Goal: Task Accomplishment & Management: Manage account settings

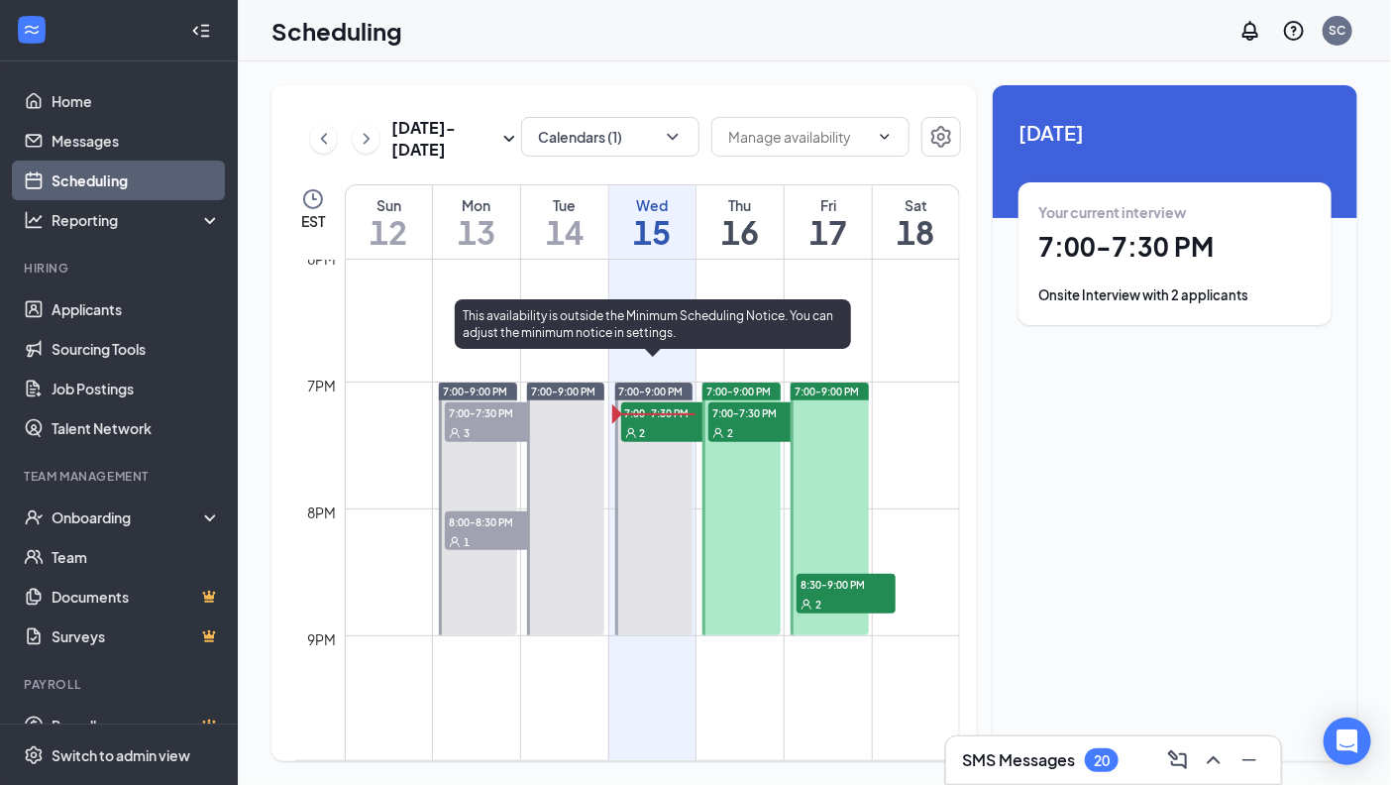
scroll to position [2286, 0]
click at [655, 433] on div "2" at bounding box center [670, 434] width 99 height 20
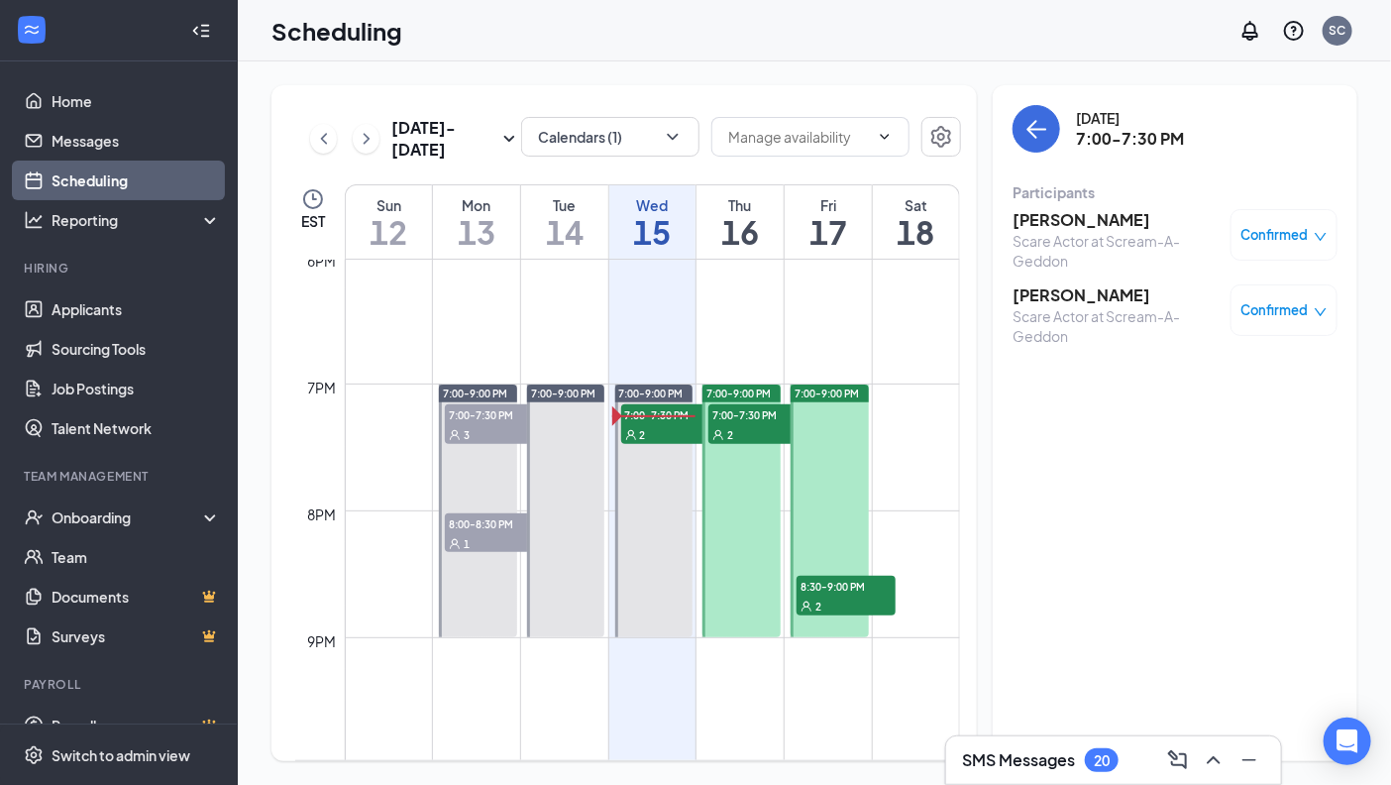
click at [1272, 309] on span "Confirmed" at bounding box center [1275, 310] width 67 height 20
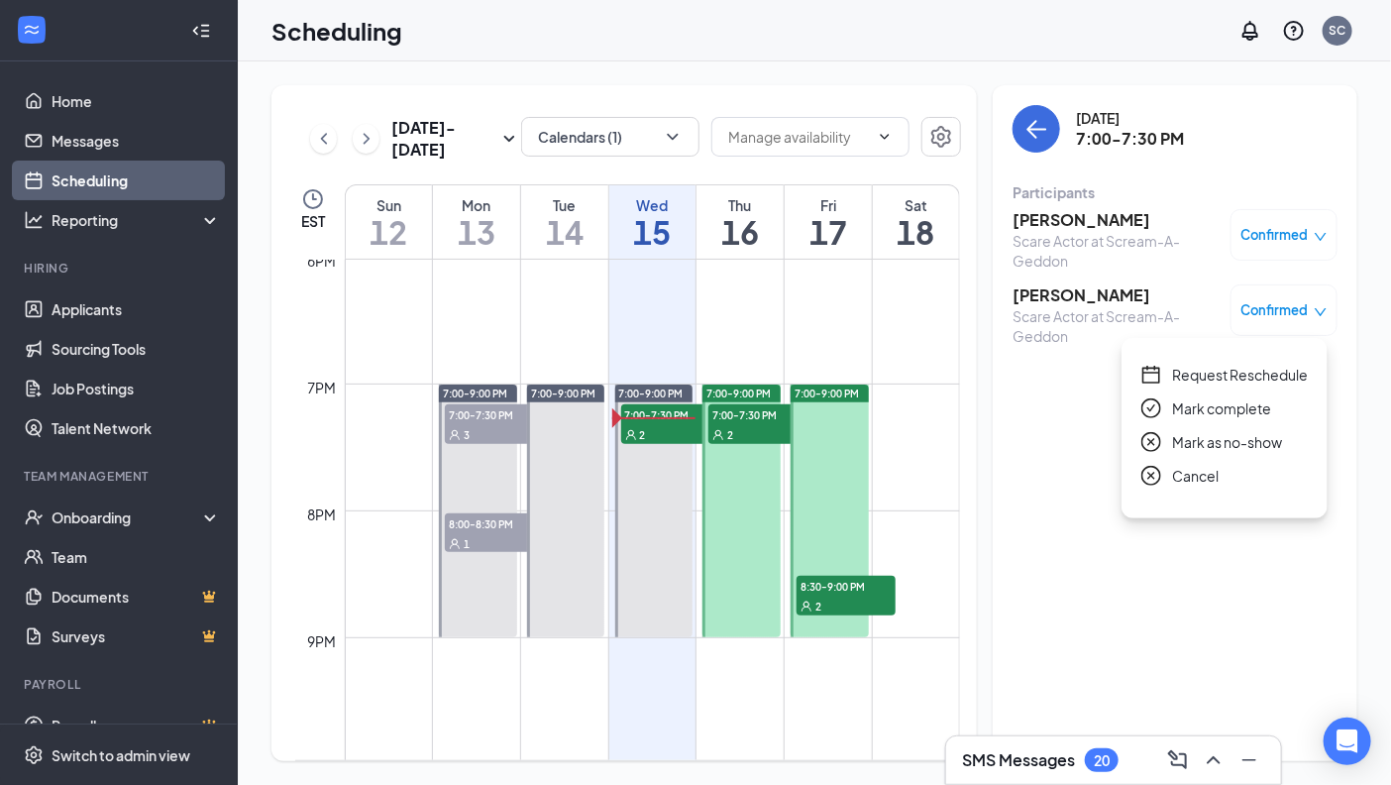
click at [1240, 415] on span "Mark complete" at bounding box center [1221, 408] width 99 height 22
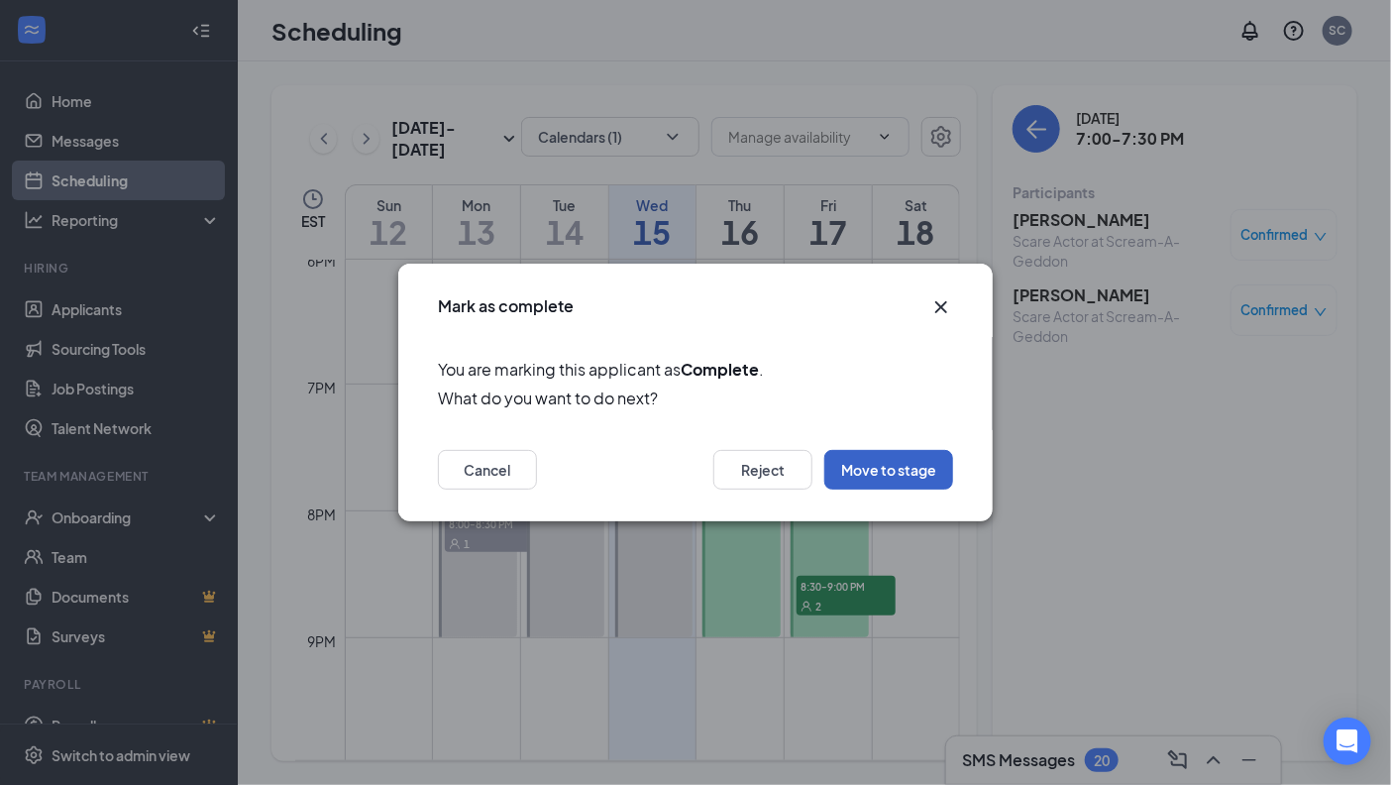
click at [885, 468] on button "Move to stage" at bounding box center [888, 470] width 129 height 40
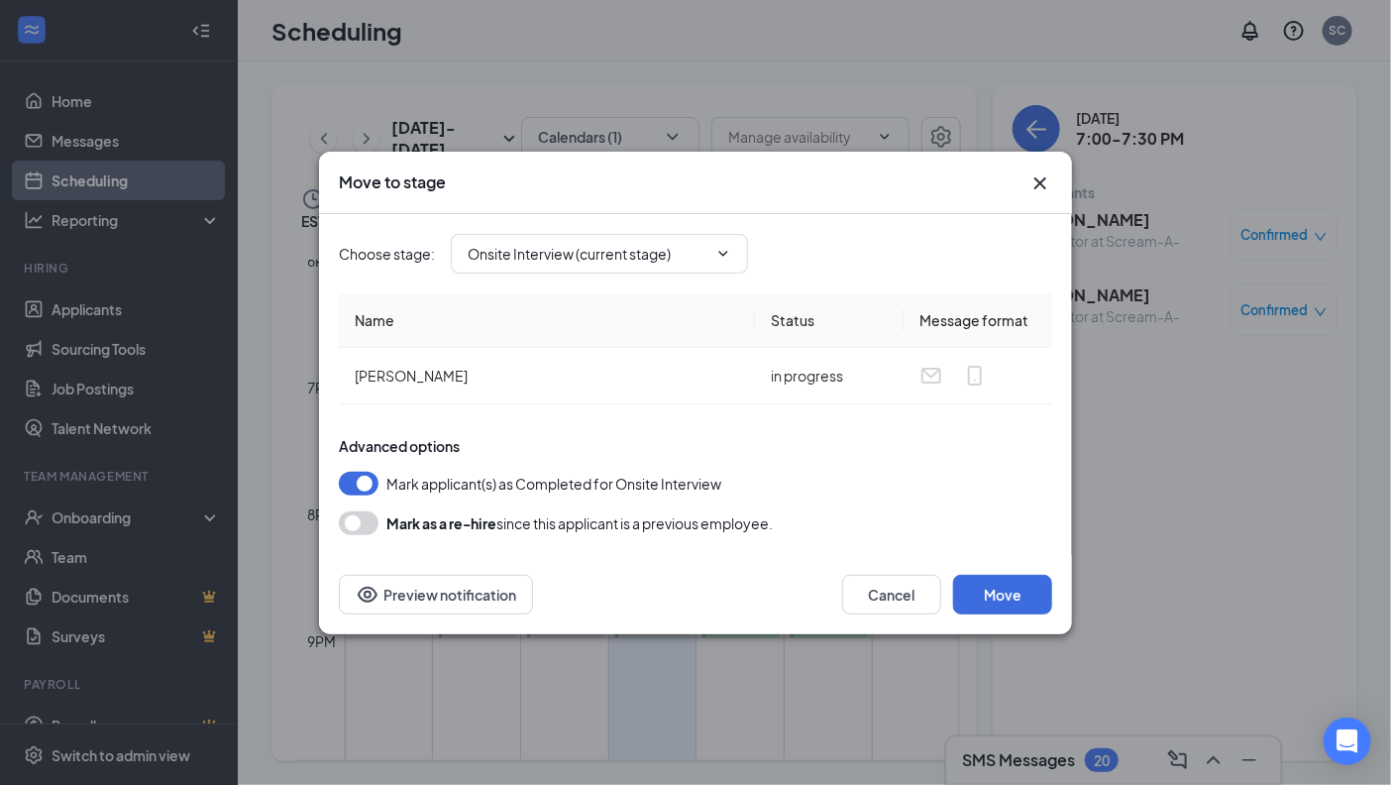
type input "Paperwork Completed (final stage)"
click at [1004, 591] on button "Move" at bounding box center [1002, 595] width 99 height 40
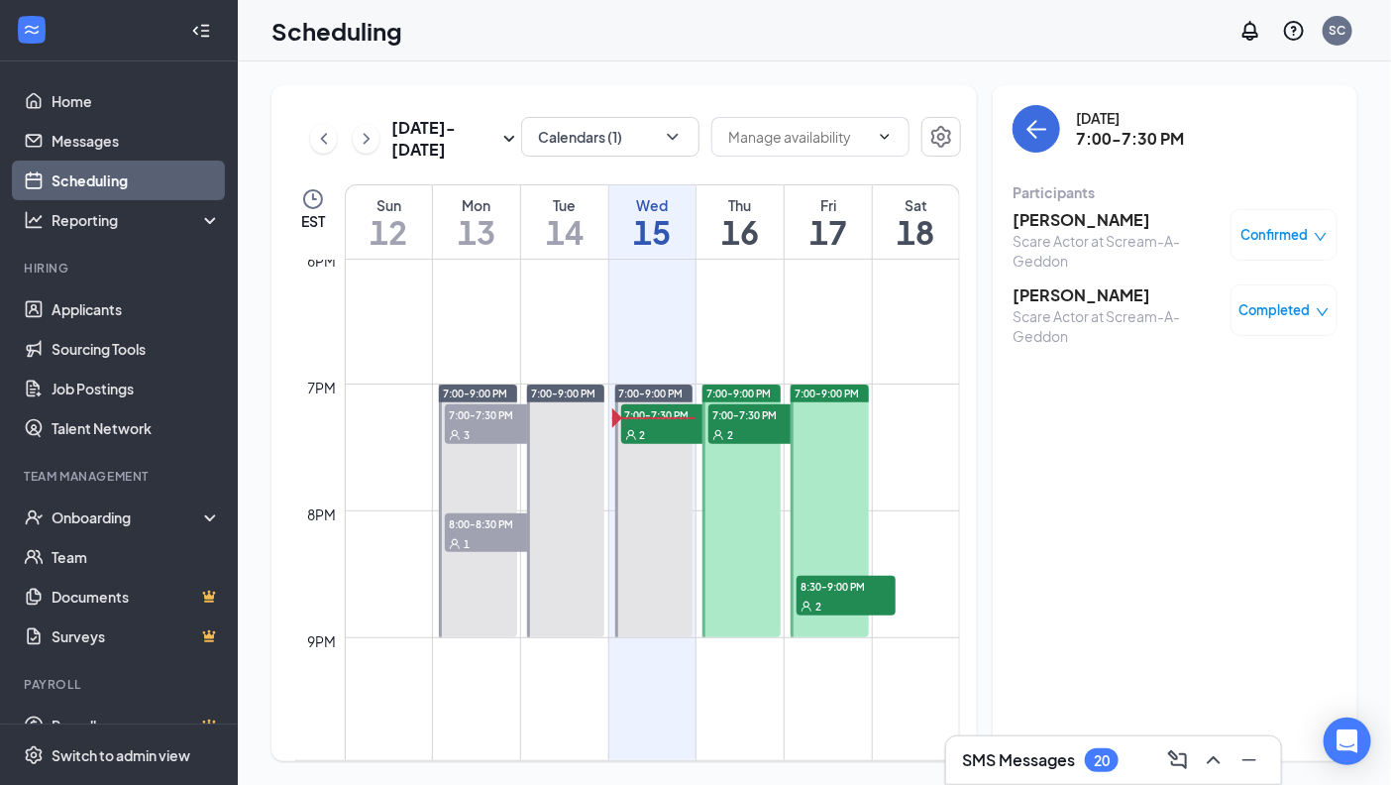
click at [1314, 242] on icon "down" at bounding box center [1321, 237] width 14 height 14
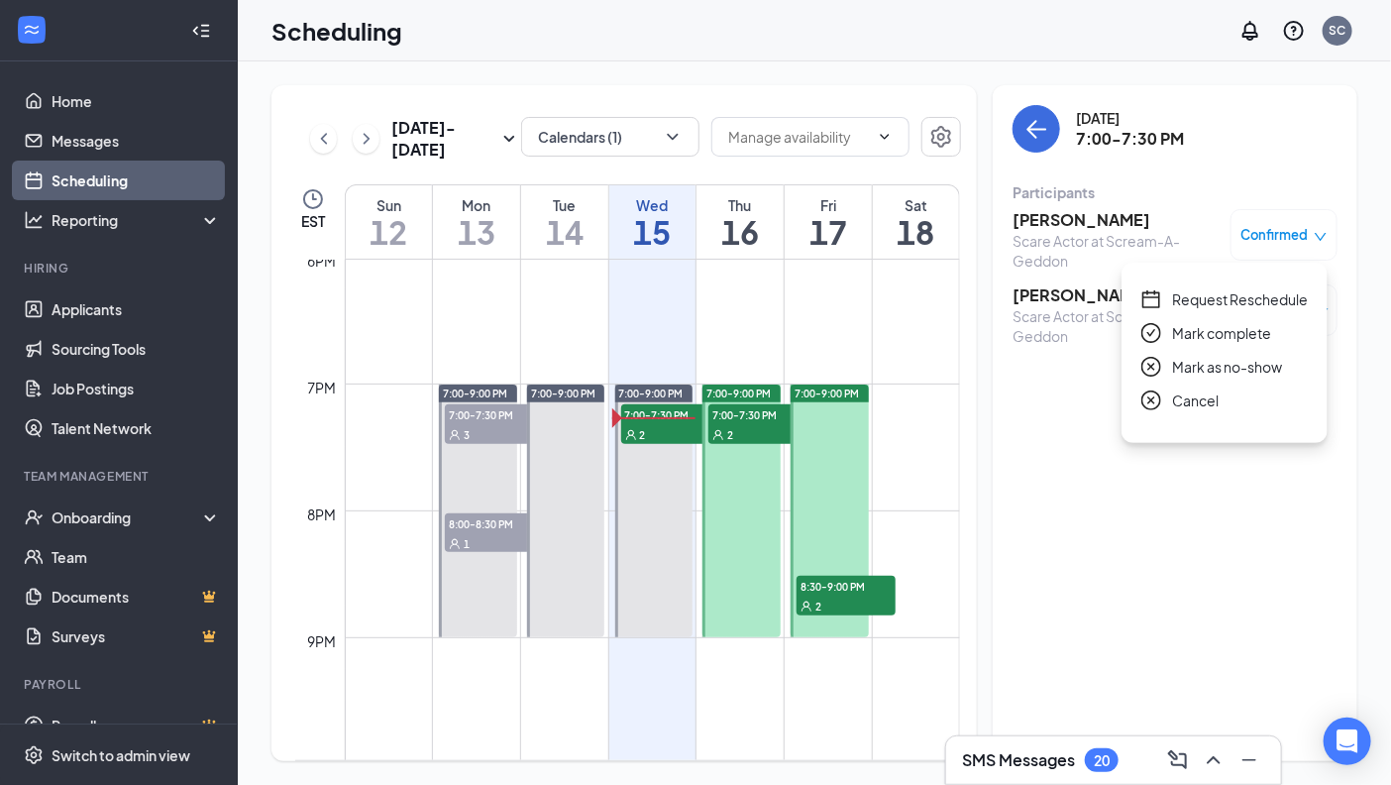
click at [1207, 324] on span "Mark complete" at bounding box center [1221, 333] width 99 height 22
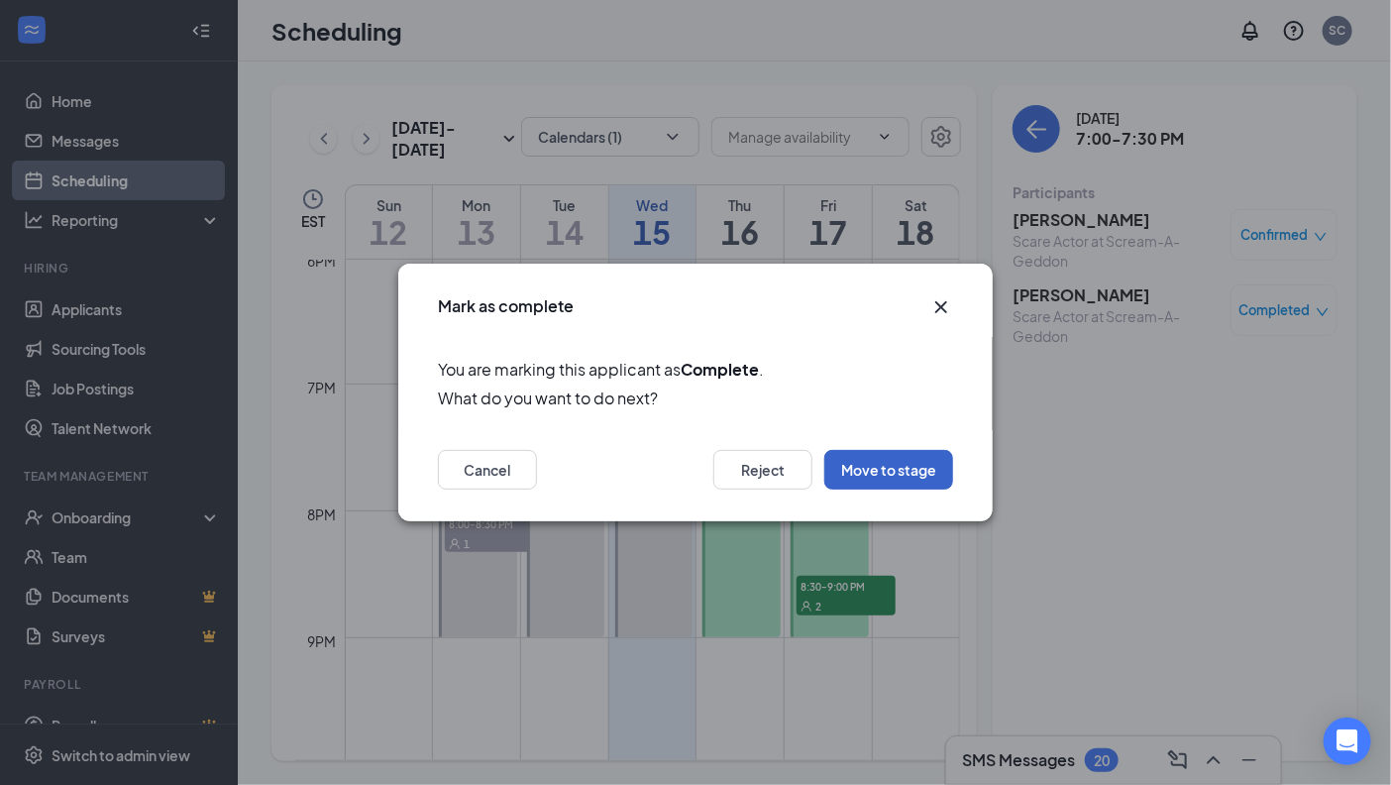
click at [882, 484] on button "Move to stage" at bounding box center [888, 470] width 129 height 40
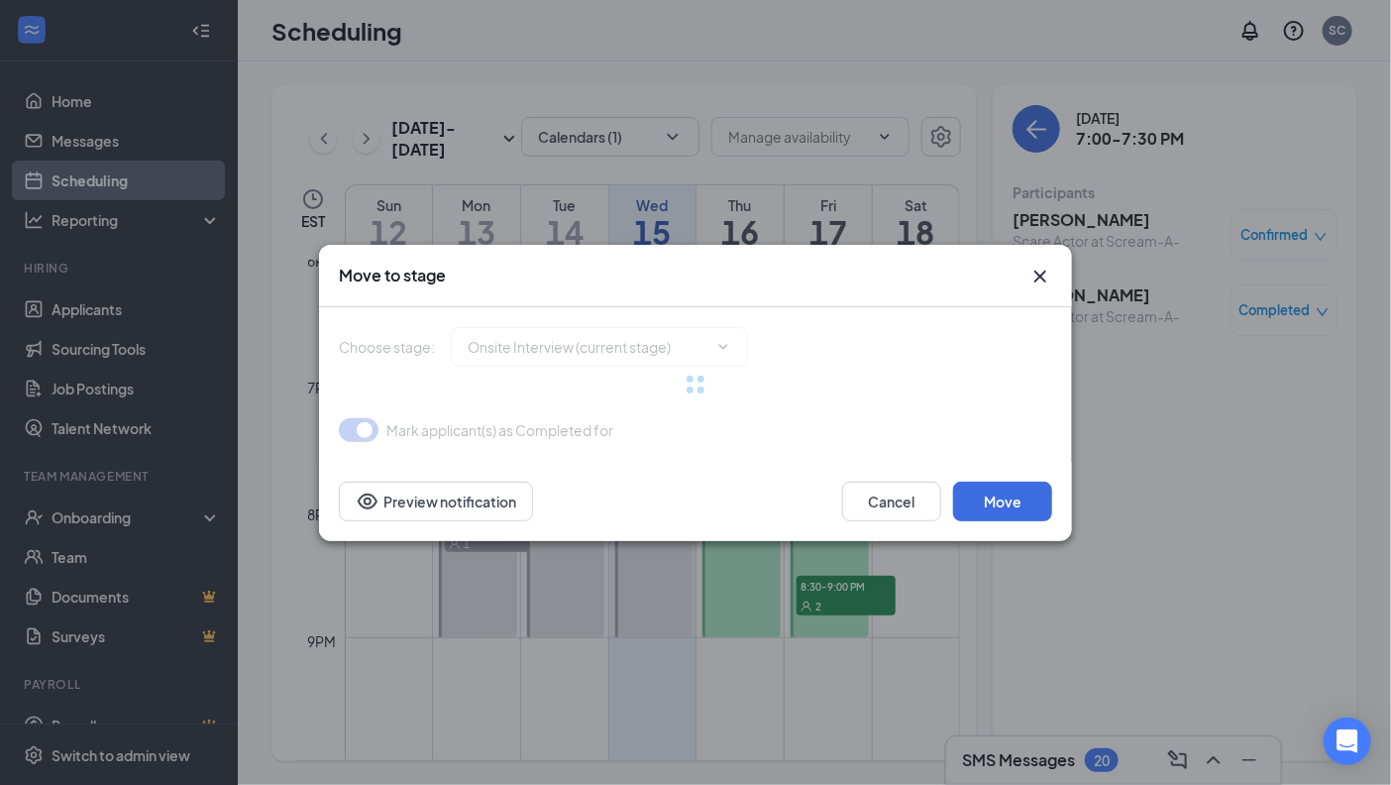
type input "Paperwork Completed (final stage)"
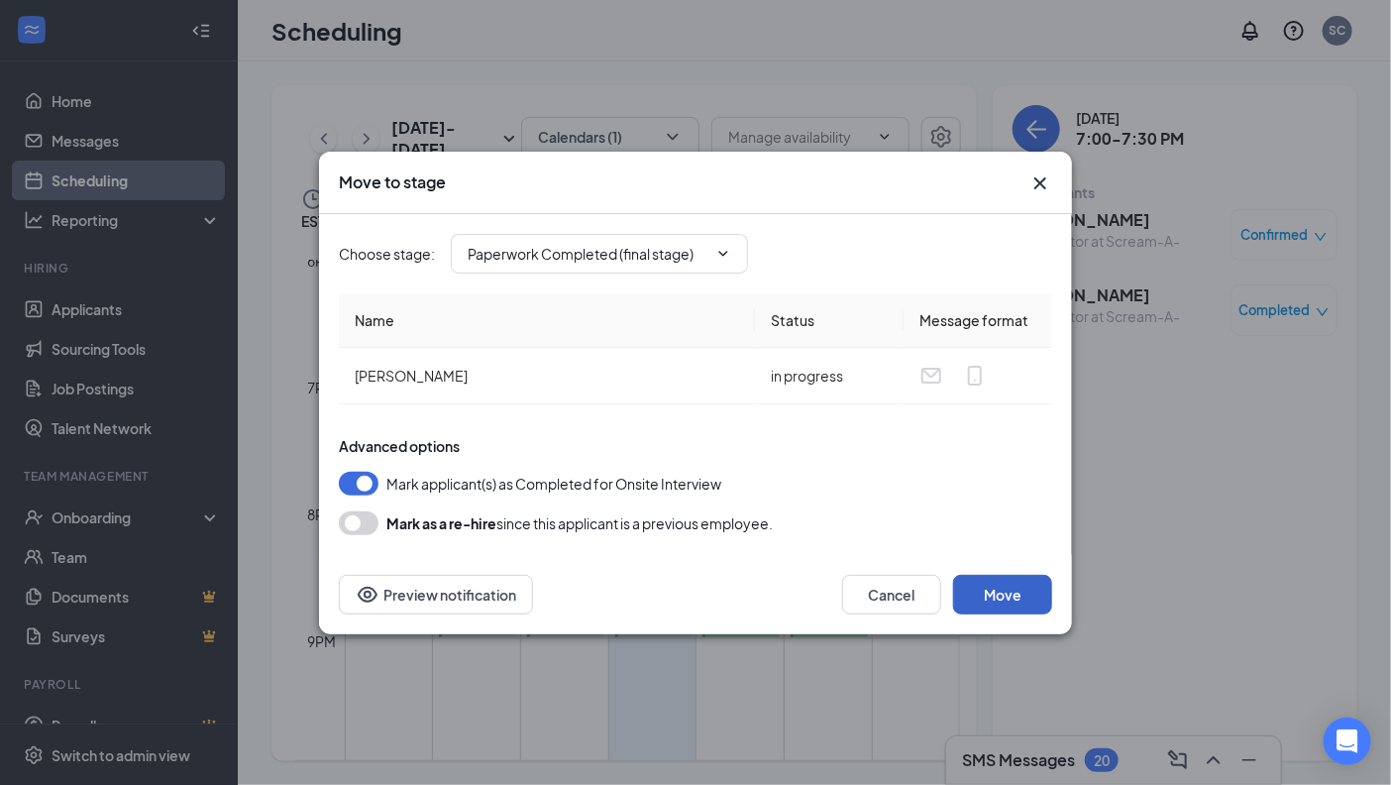
click at [1002, 598] on button "Move" at bounding box center [1002, 595] width 99 height 40
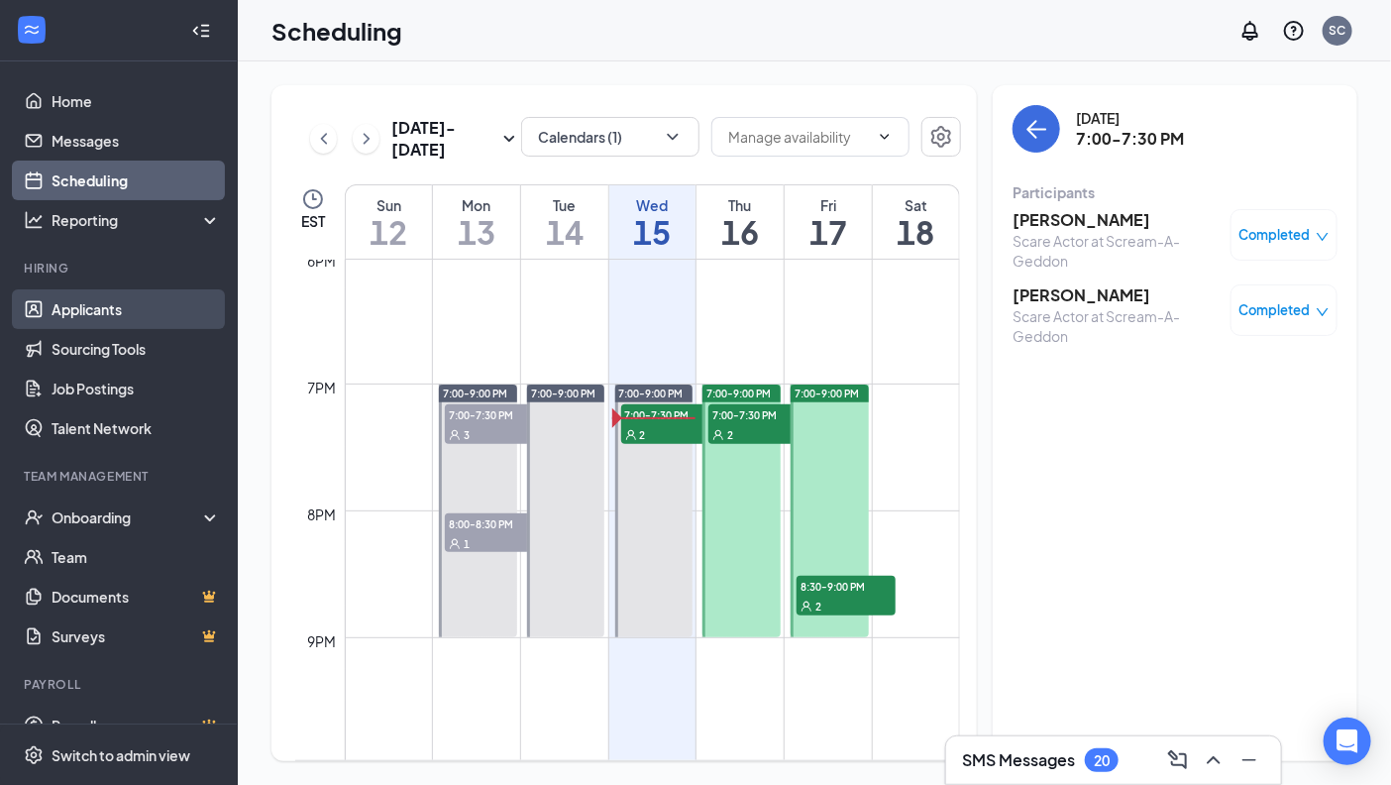
click at [101, 298] on link "Applicants" at bounding box center [136, 309] width 169 height 40
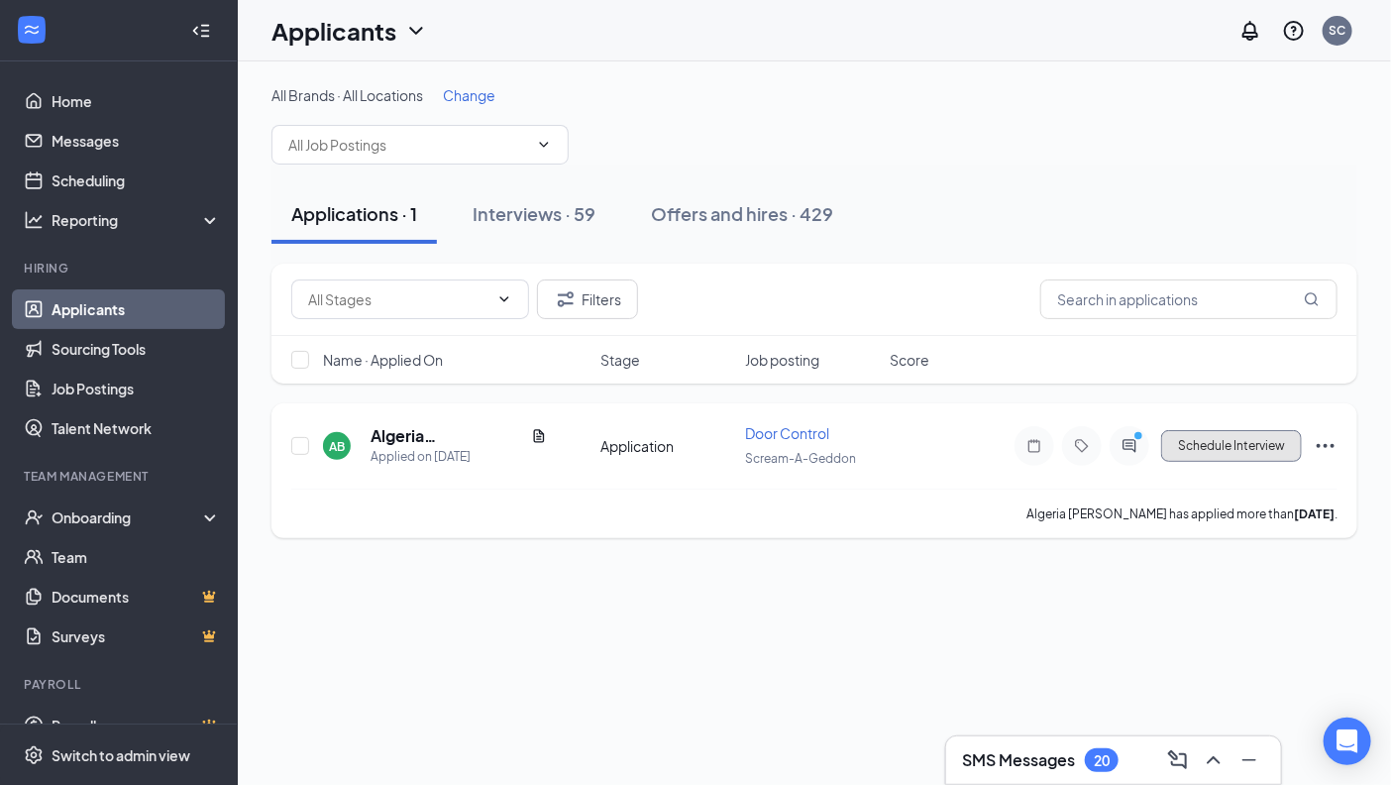
click at [1249, 449] on button "Schedule Interview" at bounding box center [1231, 446] width 141 height 32
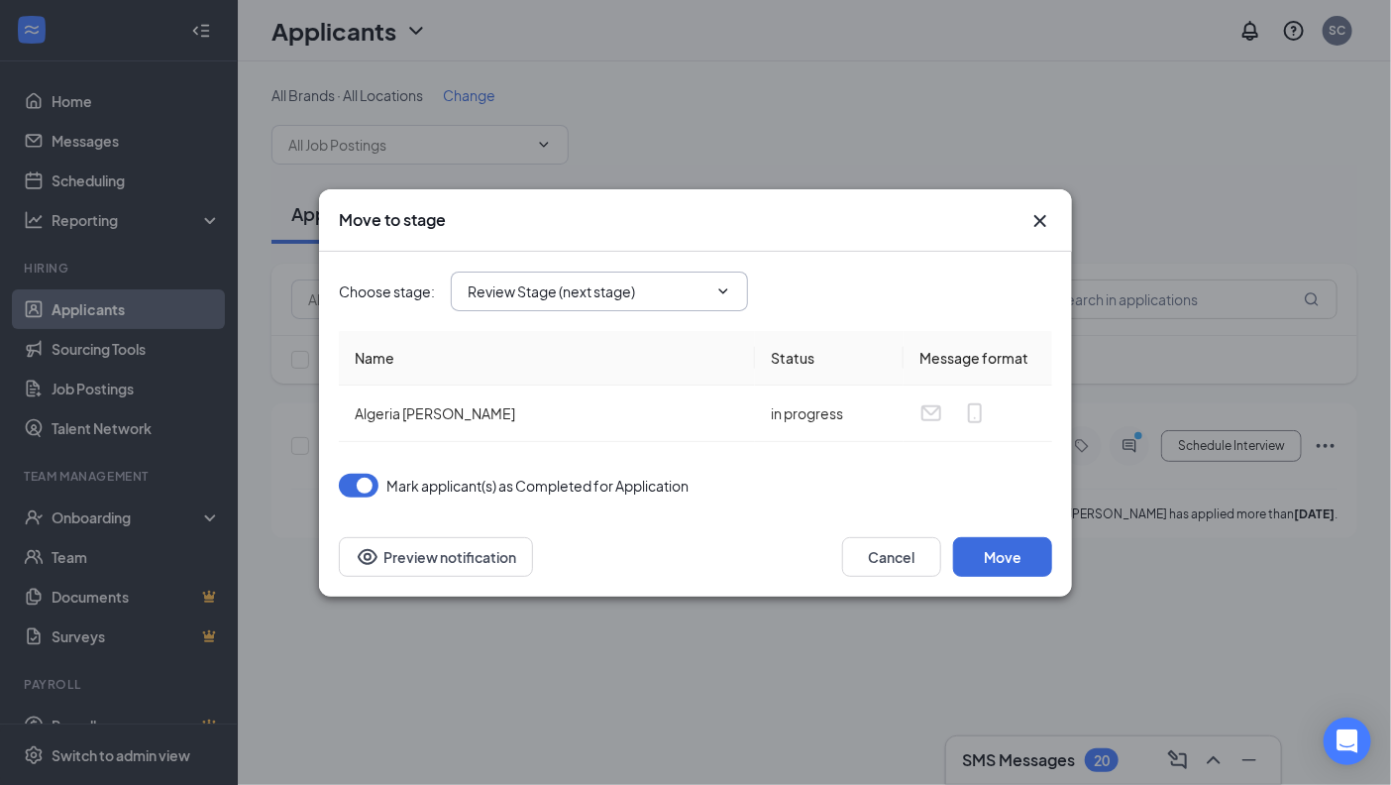
click at [703, 283] on input "Review Stage (next stage)" at bounding box center [588, 291] width 240 height 22
click at [611, 460] on div "Hiring Complete" at bounding box center [617, 464] width 266 height 22
type input "Hiring Complete"
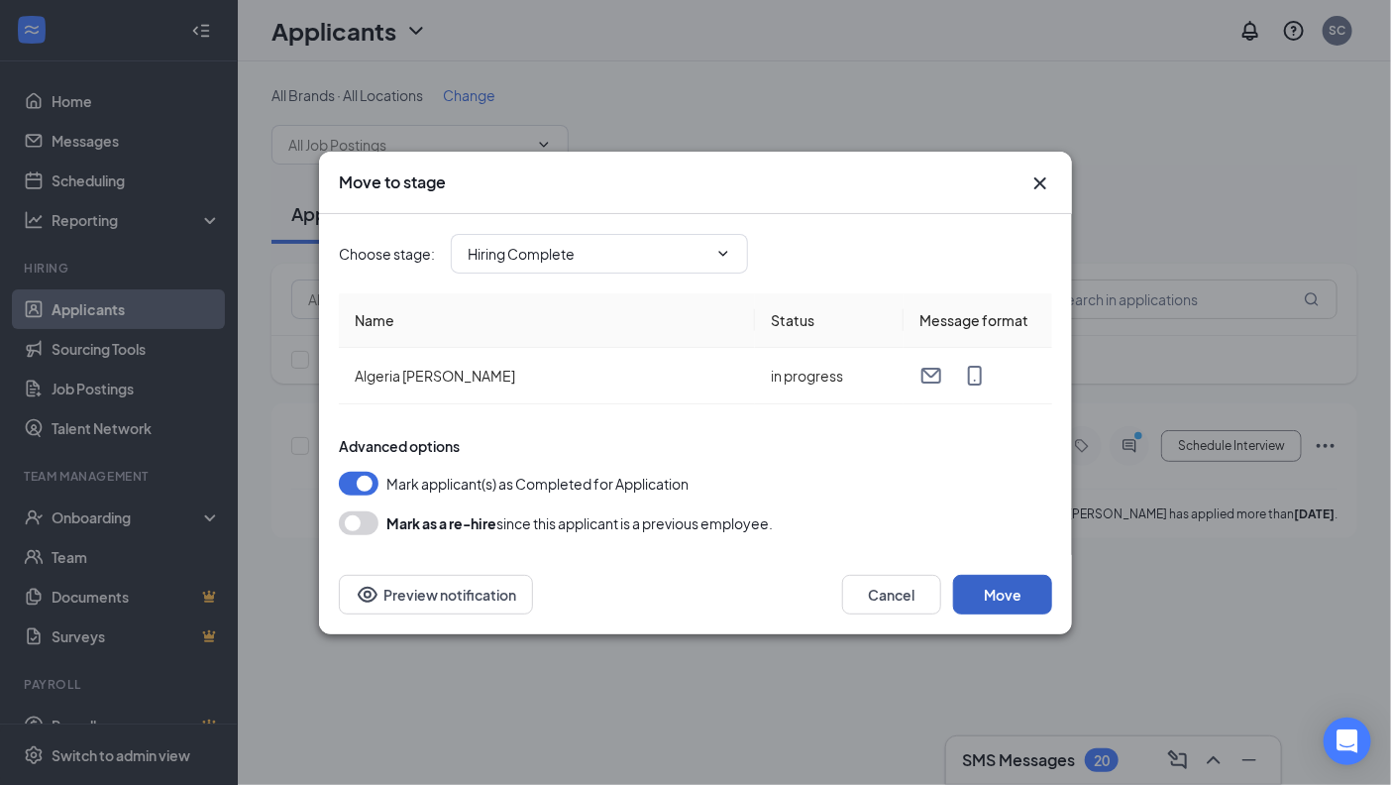
click at [1028, 602] on button "Move" at bounding box center [1002, 595] width 99 height 40
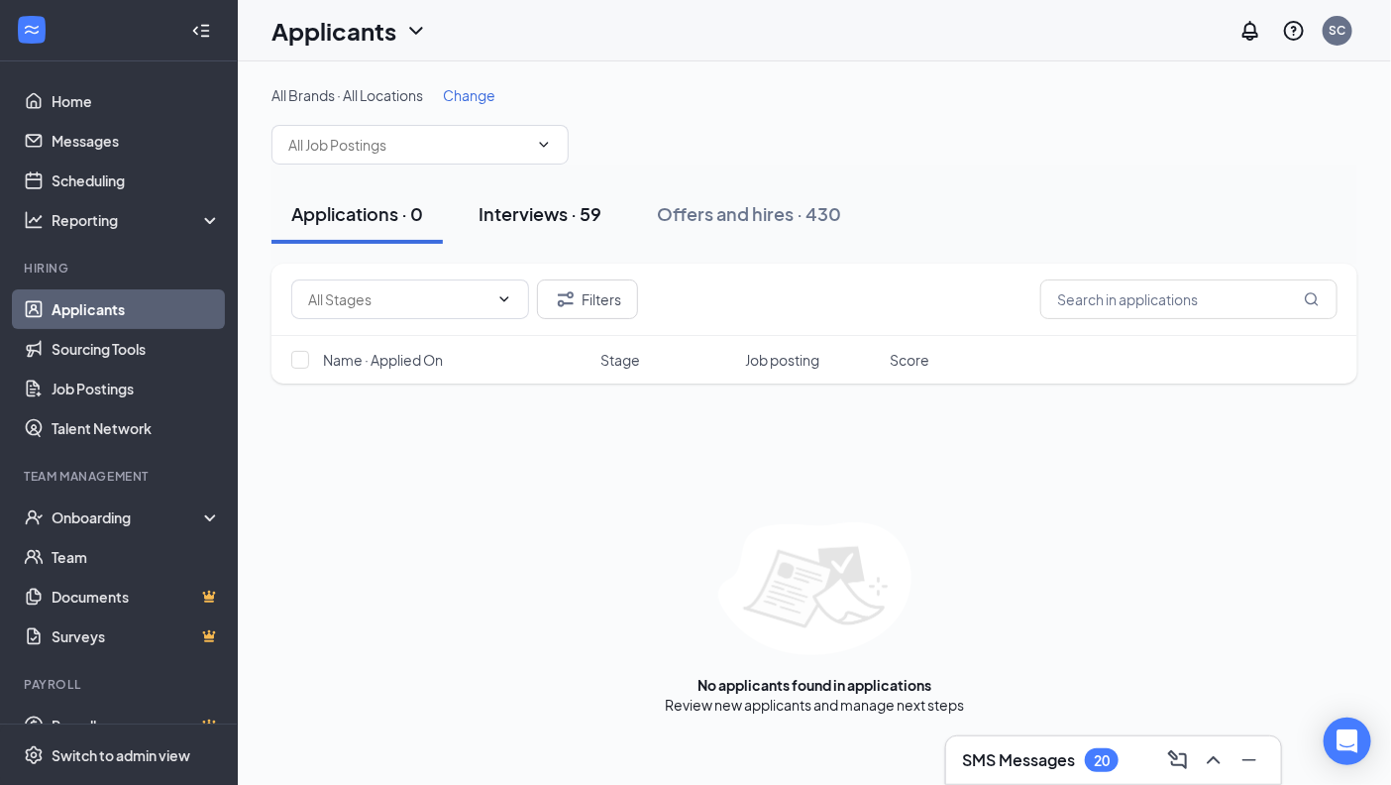
click at [553, 223] on div "Interviews · 59" at bounding box center [540, 213] width 123 height 25
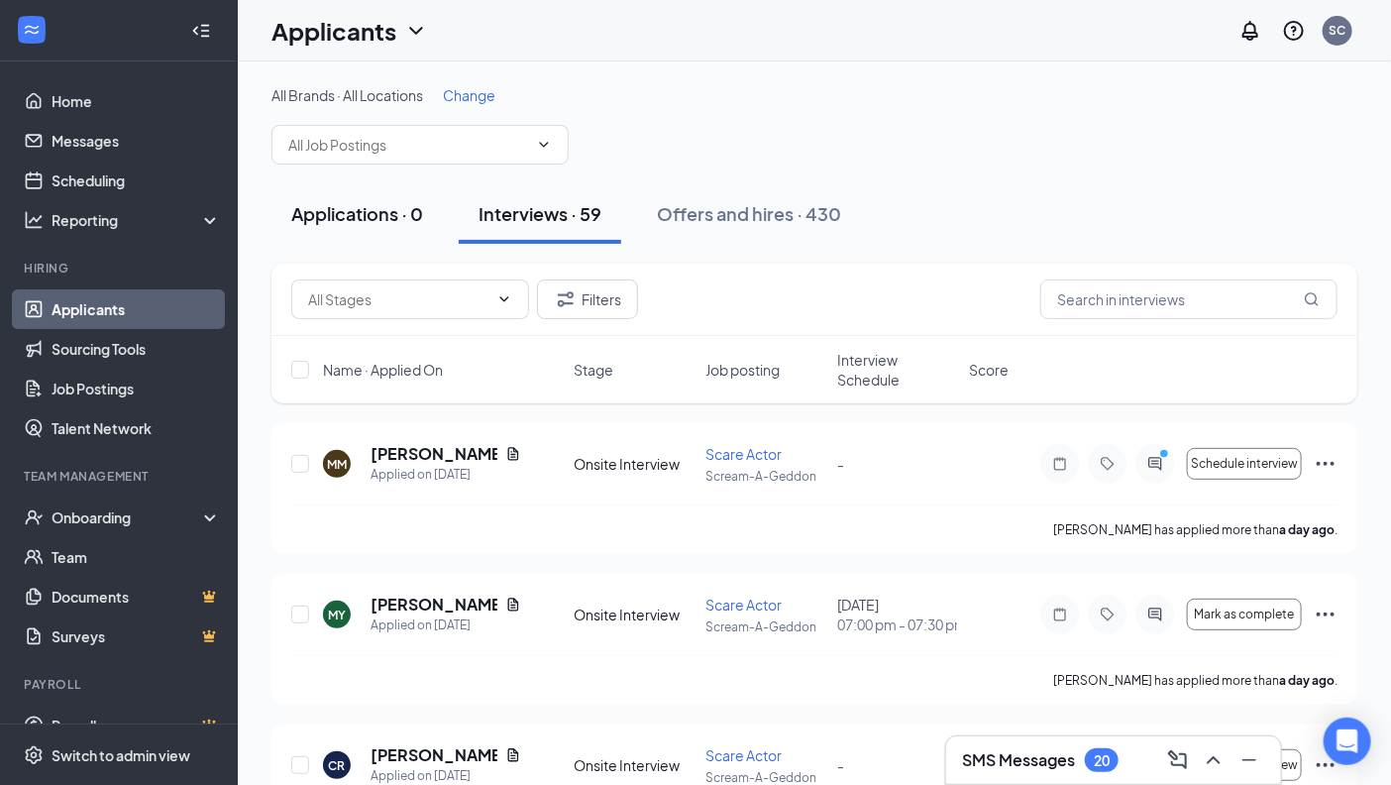
click at [342, 219] on div "Applications · 0" at bounding box center [357, 213] width 132 height 25
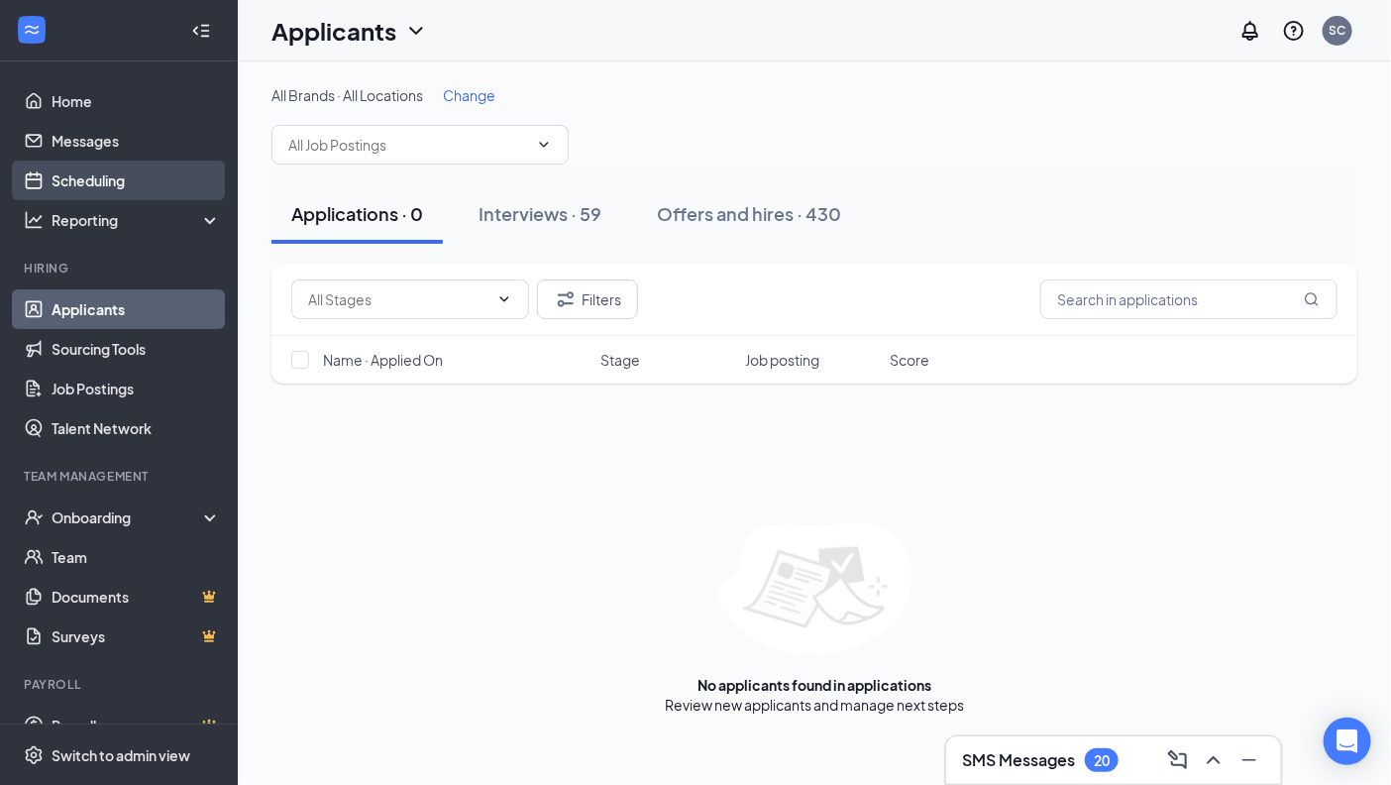
click at [81, 184] on link "Scheduling" at bounding box center [136, 181] width 169 height 40
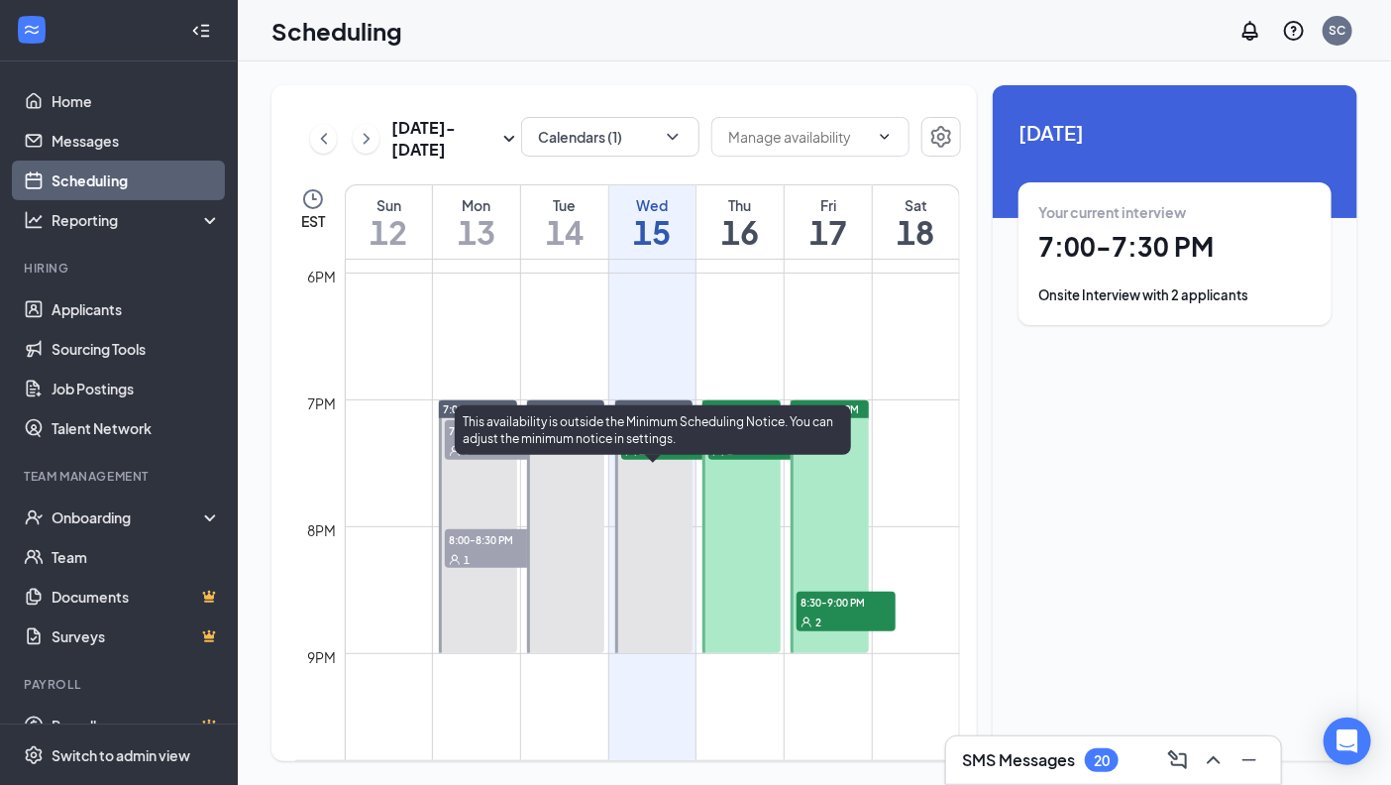
scroll to position [2275, 0]
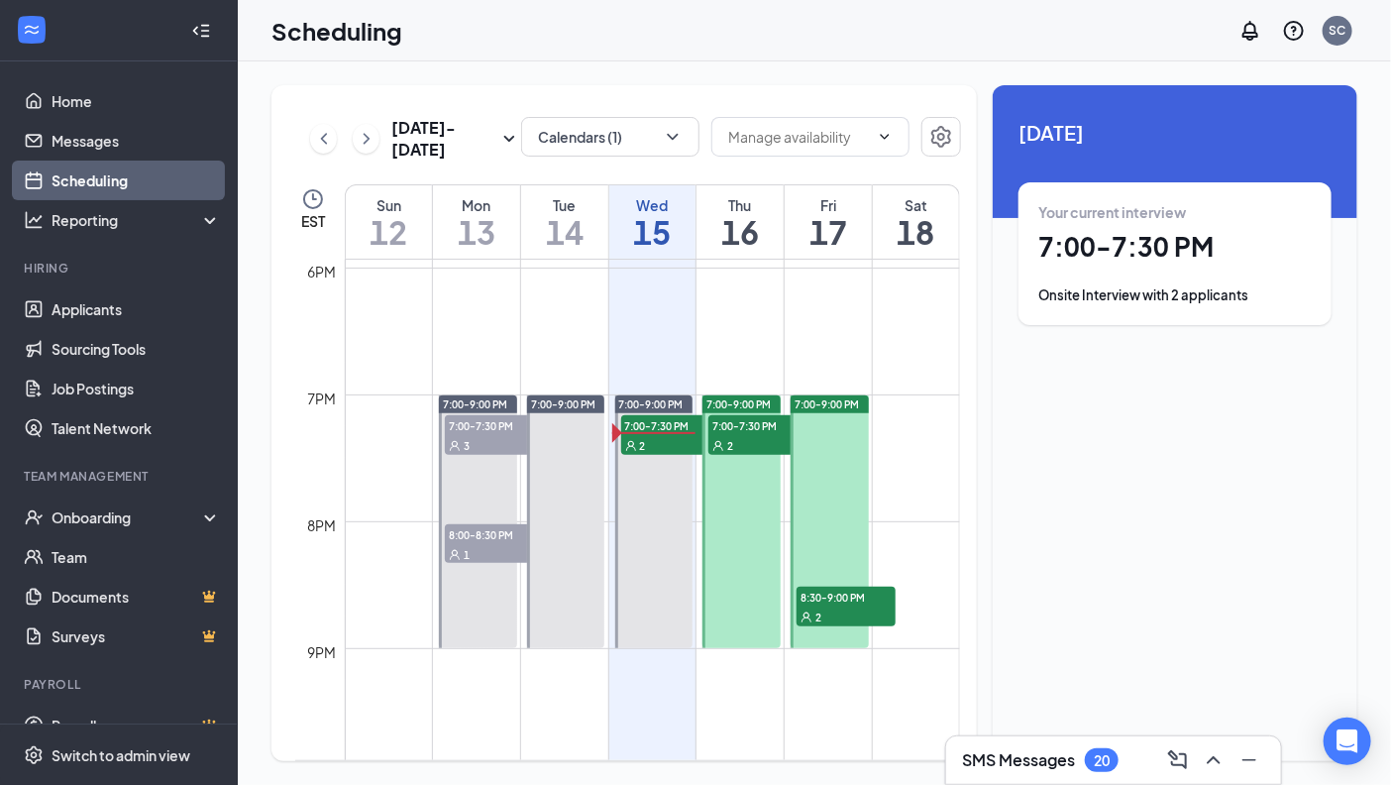
click at [747, 435] on div "2" at bounding box center [758, 445] width 99 height 20
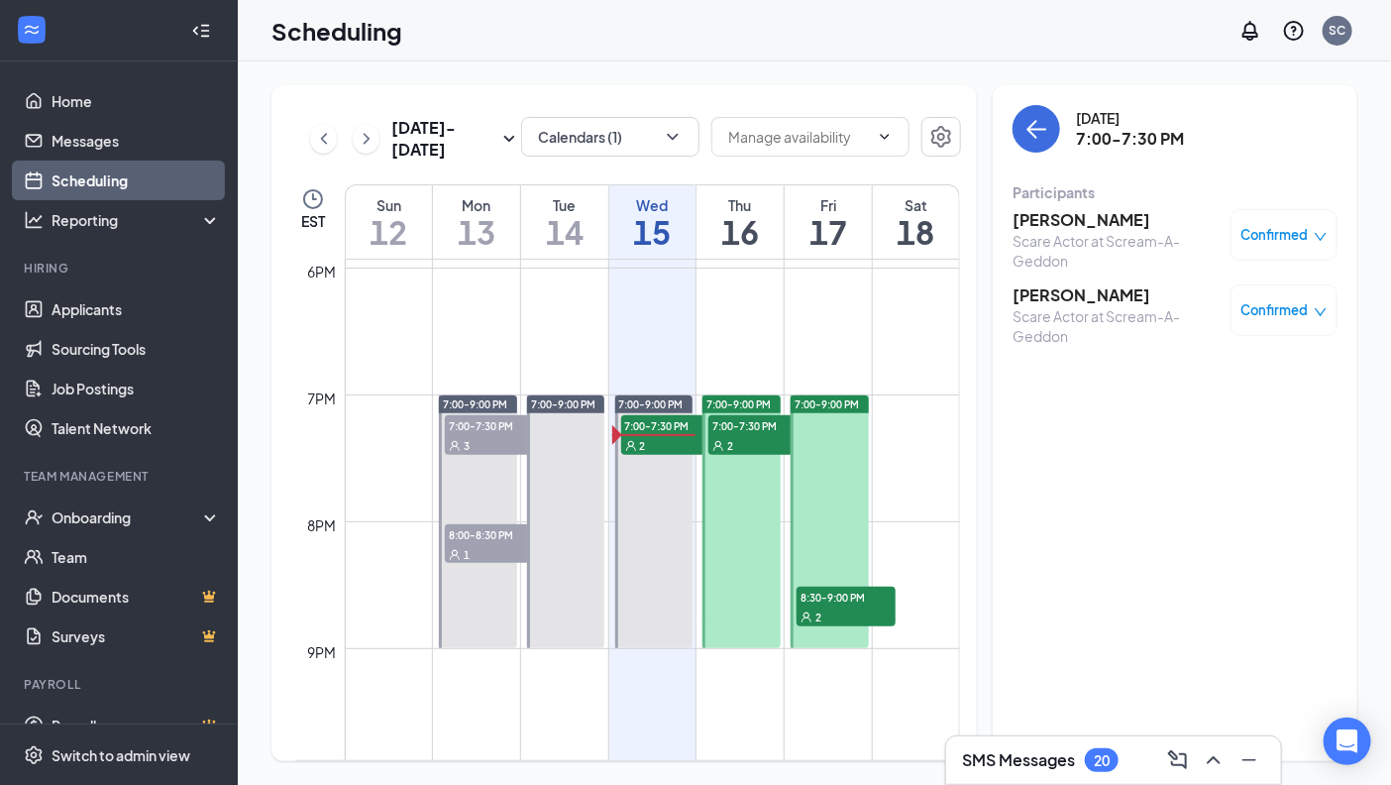
click at [842, 608] on div "2" at bounding box center [846, 616] width 99 height 20
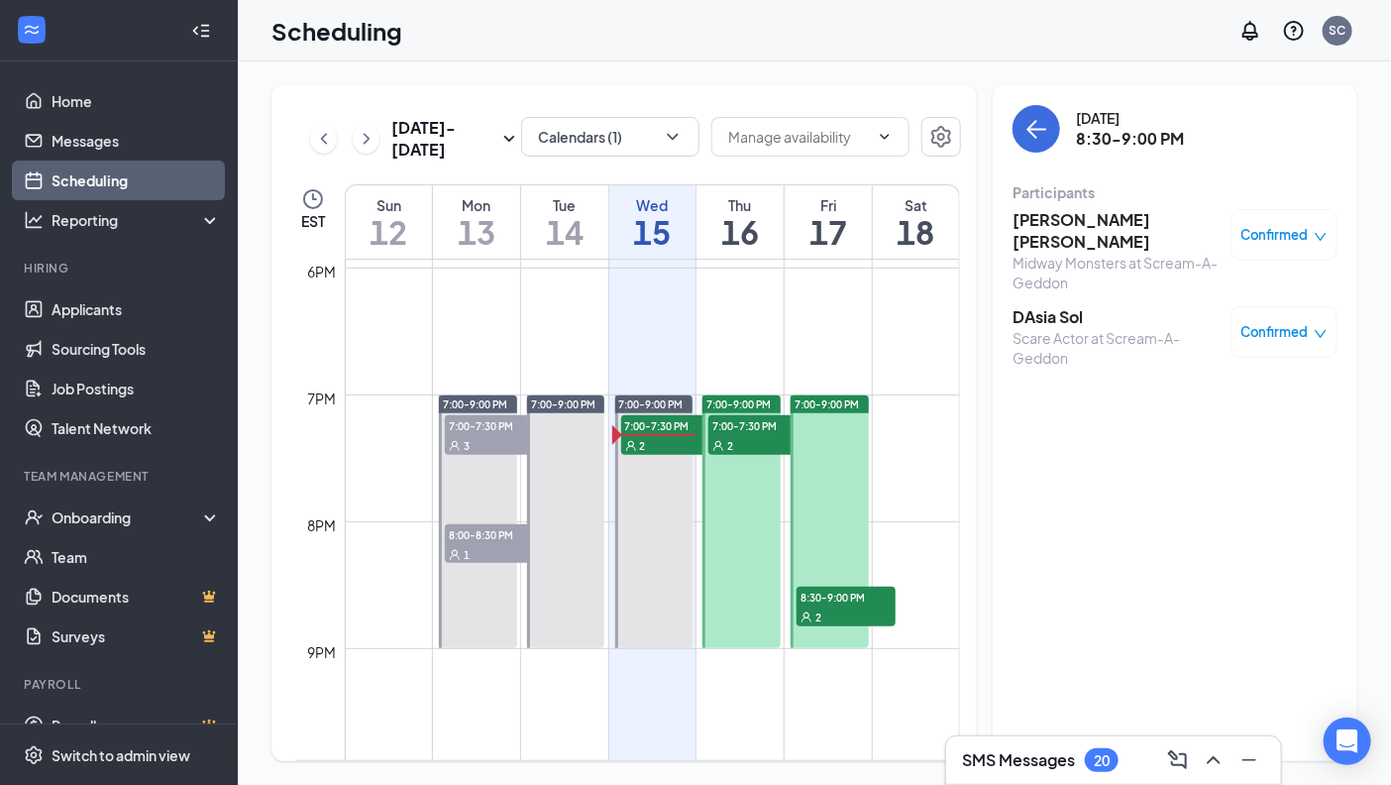
click at [735, 440] on div "2" at bounding box center [758, 445] width 99 height 20
